Goal: Task Accomplishment & Management: Complete application form

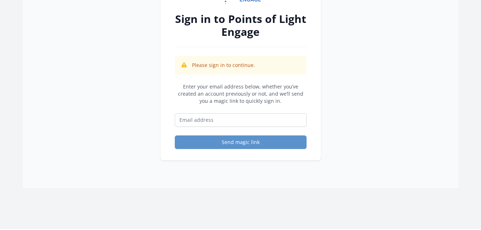
scroll to position [78, 0]
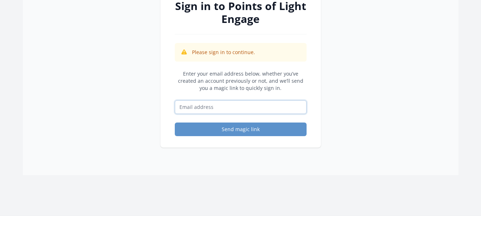
click at [259, 111] on input "Email address" at bounding box center [241, 107] width 132 height 14
type input "[EMAIL_ADDRESS][DOMAIN_NAME]"
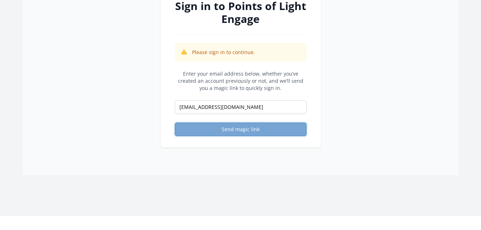
click at [252, 131] on button "Send magic link" at bounding box center [241, 129] width 132 height 14
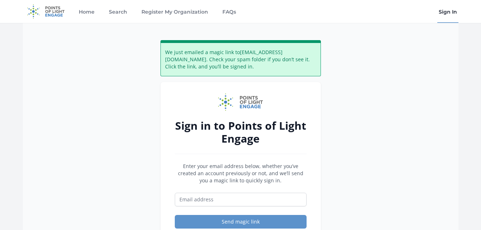
scroll to position [26, 0]
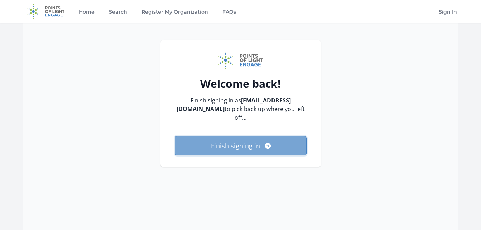
click at [222, 149] on button "Finish signing in" at bounding box center [241, 145] width 132 height 19
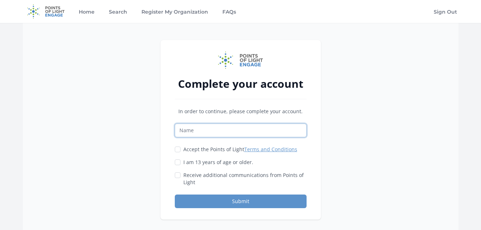
click at [224, 128] on input "Name" at bounding box center [241, 131] width 132 height 14
click at [255, 127] on input "Omenala Service Learning" at bounding box center [241, 131] width 132 height 14
type input "Omenala Service Learning Collaborative"
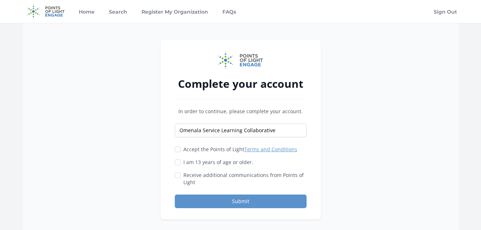
click at [180, 155] on div "Accept the Points of Light Terms and Conditions I am 13 years of age or older." at bounding box center [241, 166] width 132 height 40
click at [178, 149] on input "Accept the Points of Light Terms and Conditions" at bounding box center [178, 149] width 6 height 6
checkbox input "true"
click at [178, 165] on div at bounding box center [178, 162] width 6 height 7
click at [178, 176] on input "Receive additional communications from Points of Light" at bounding box center [178, 175] width 6 height 6
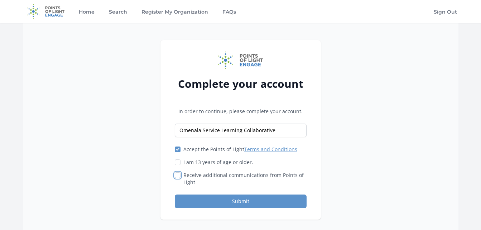
checkbox input "true"
click at [178, 161] on input "I am 13 years of age or older." at bounding box center [178, 162] width 6 height 6
checkbox input "true"
click at [176, 175] on input "Receive additional communications from Points of Light" at bounding box center [178, 175] width 6 height 6
checkbox input "false"
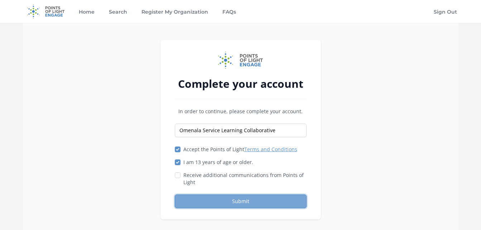
click at [187, 200] on button "Submit" at bounding box center [241, 201] width 132 height 14
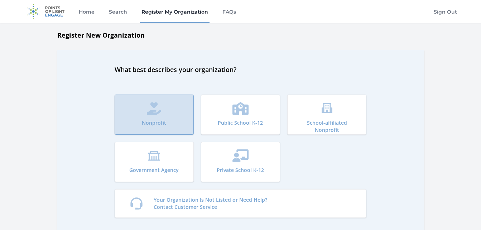
click at [168, 107] on button "Nonprofit" at bounding box center [154, 115] width 79 height 40
click at [152, 105] on icon "submit" at bounding box center [154, 108] width 14 height 13
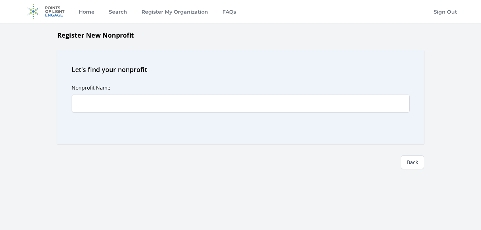
click at [183, 104] on input "Nonprofit Name" at bounding box center [241, 104] width 338 height 18
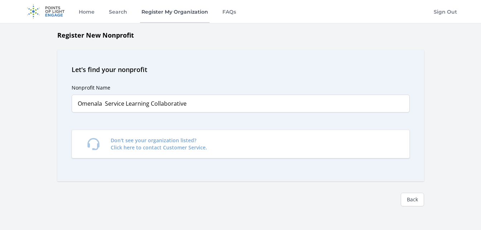
type input "Omenala Service Learning Collaborative"
click at [178, 13] on link "Register My Organization" at bounding box center [174, 11] width 69 height 23
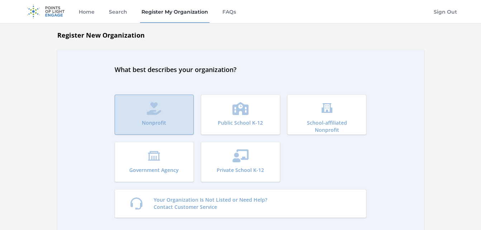
click at [158, 115] on icon "submit" at bounding box center [154, 108] width 15 height 13
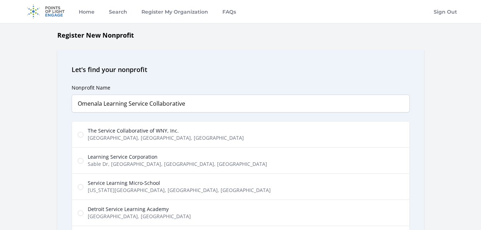
click at [214, 96] on input "Omenala Learning Service Collaborative" at bounding box center [241, 104] width 338 height 18
type input "Omenala Learning Service Collaborative"
click at [263, 83] on div "Nonprofit Name Omenala Learning Service Collaborative Predictions The Service C…" at bounding box center [241, 185] width 338 height 223
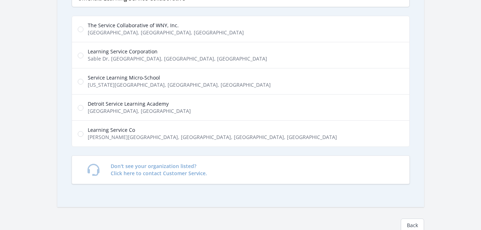
scroll to position [228, 0]
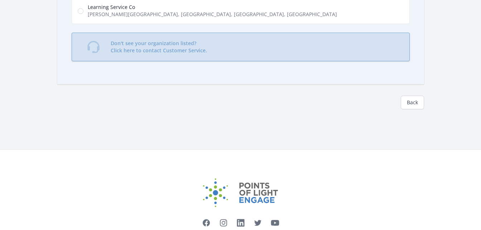
click at [383, 57] on link "Don't see your organization listed? Click here to contact Customer Service." at bounding box center [241, 47] width 338 height 29
